Goal: Task Accomplishment & Management: Use online tool/utility

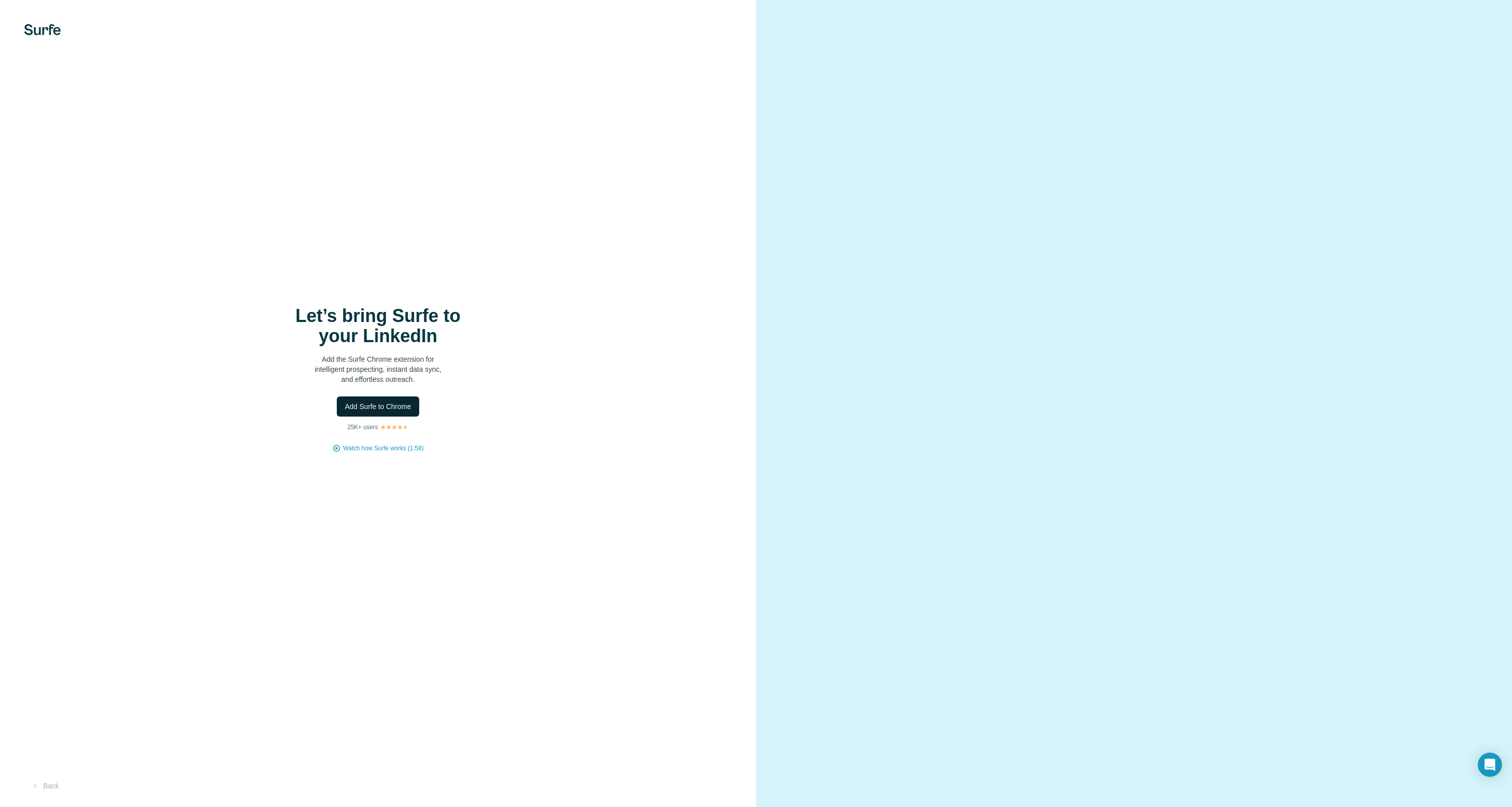
click at [392, 409] on span "Add Surfe to Chrome" at bounding box center [377, 406] width 66 height 10
